Goal: Transaction & Acquisition: Purchase product/service

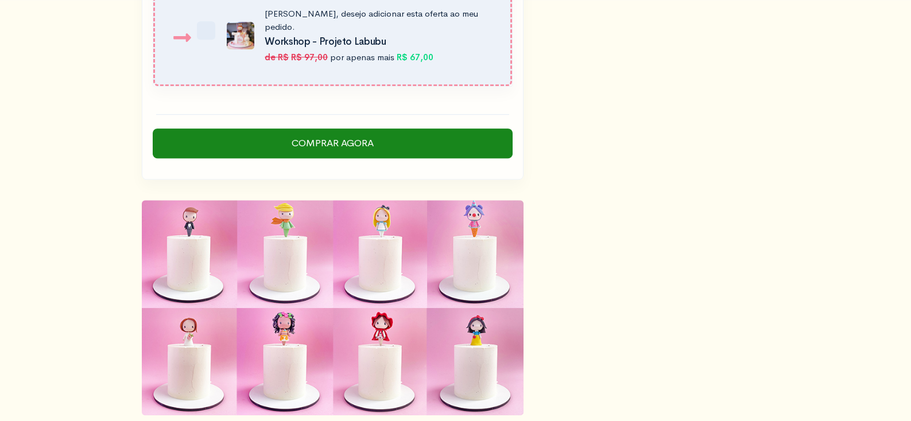
scroll to position [1923, 0]
